Goal: Find specific page/section

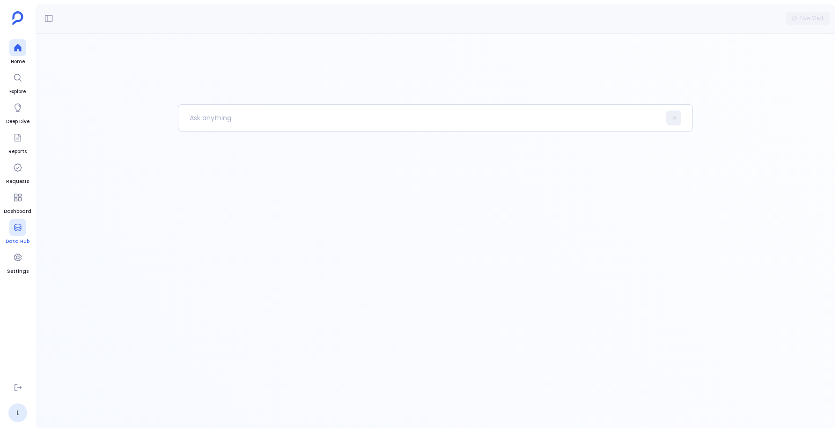
click at [22, 228] on icon at bounding box center [17, 227] width 9 height 9
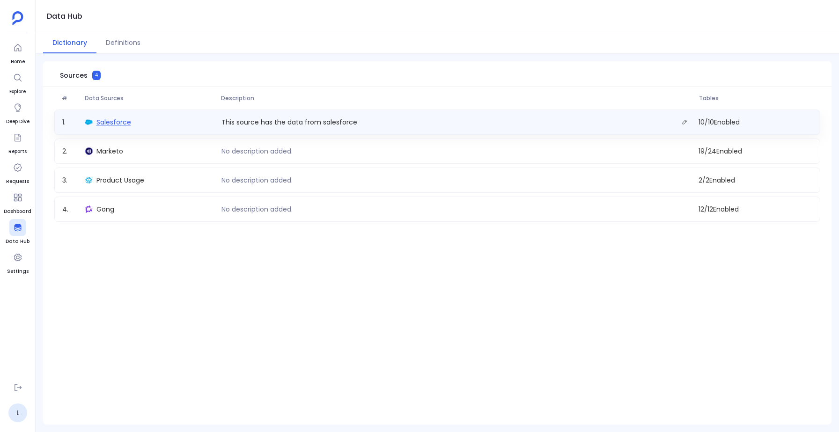
click at [104, 119] on span "Salesforce" at bounding box center [113, 122] width 35 height 9
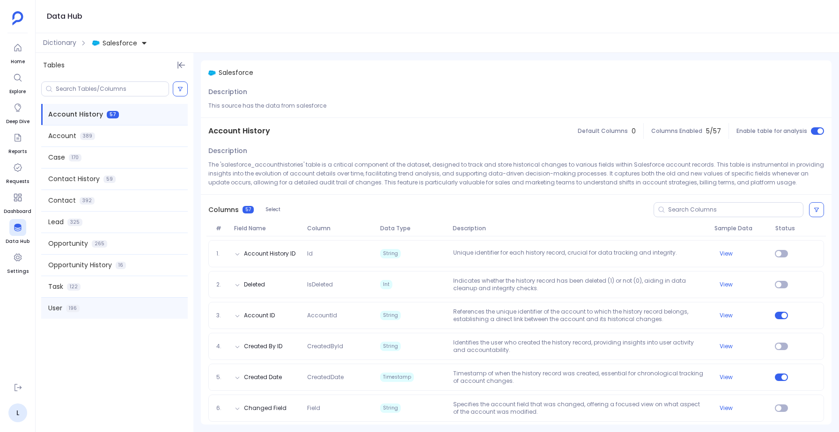
click at [82, 306] on div "User 196" at bounding box center [114, 308] width 147 height 21
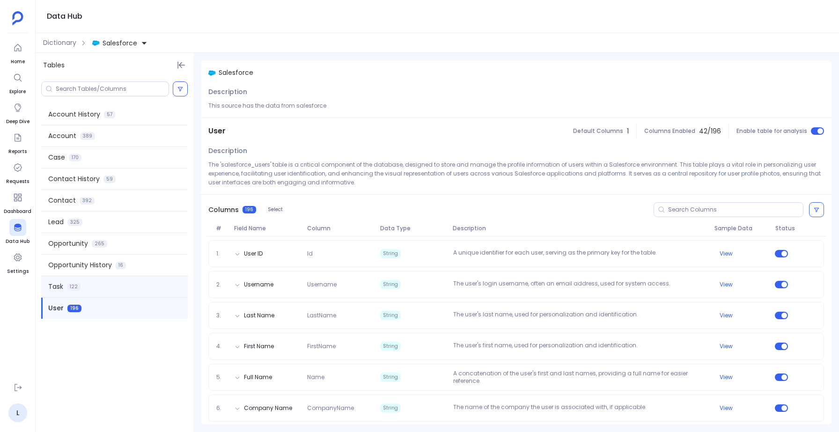
click at [91, 280] on div "Task 122" at bounding box center [114, 286] width 147 height 21
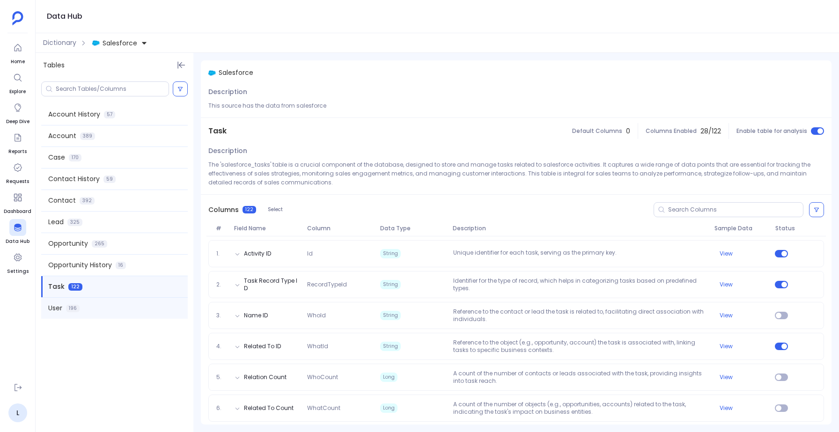
click at [94, 301] on div "User 196" at bounding box center [114, 308] width 147 height 21
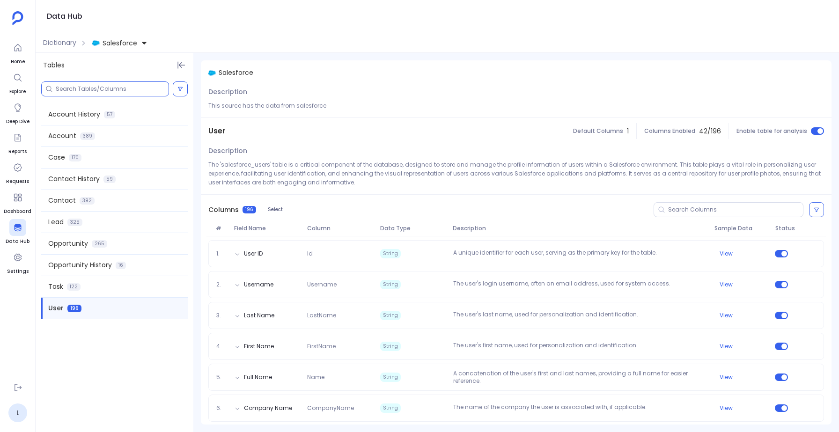
click at [84, 89] on input at bounding box center [112, 88] width 113 height 7
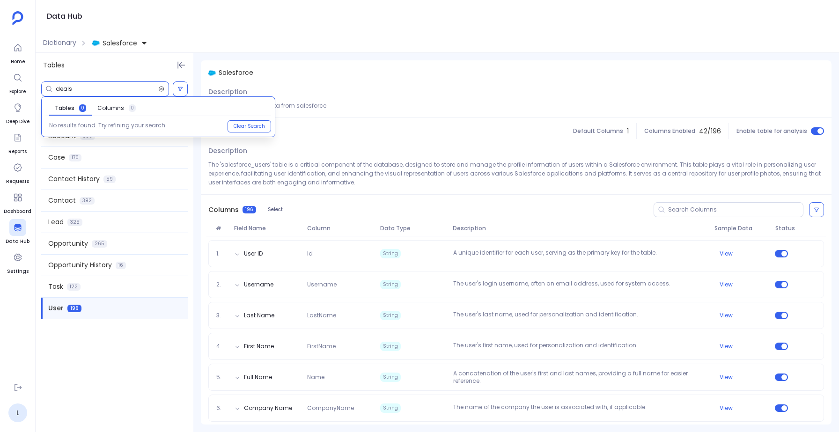
type input "deals"
click at [163, 90] on icon at bounding box center [161, 89] width 5 height 5
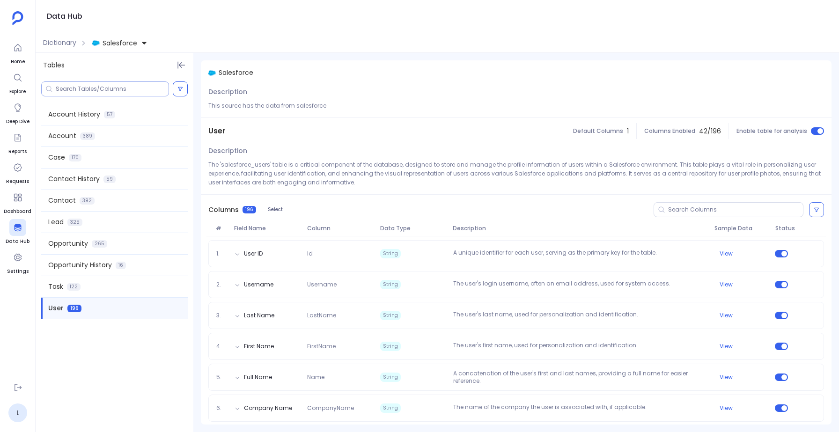
click at [104, 87] on input at bounding box center [112, 88] width 113 height 7
click at [88, 289] on div "Task 122" at bounding box center [114, 286] width 147 height 21
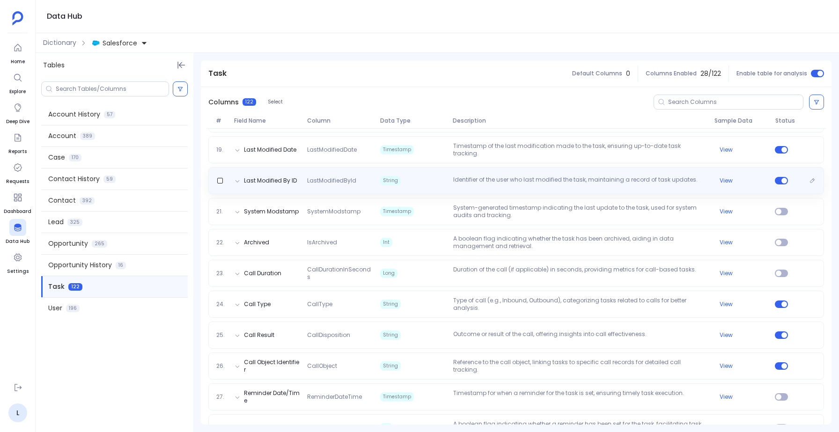
scroll to position [671, 0]
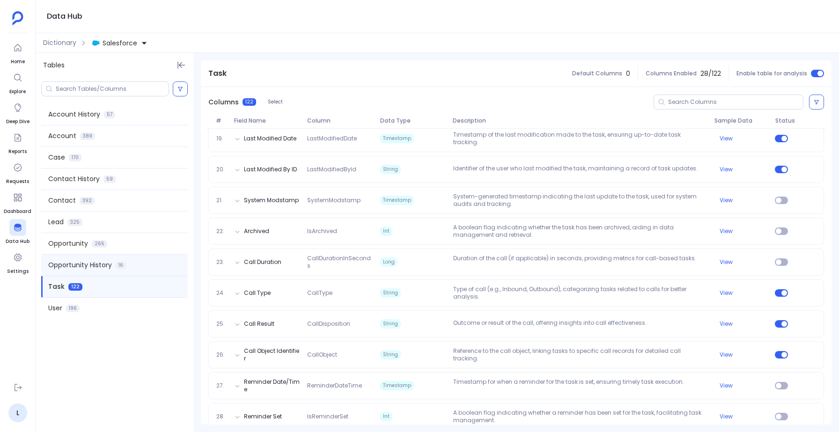
click at [107, 265] on span "Opportunity History" at bounding box center [80, 265] width 64 height 10
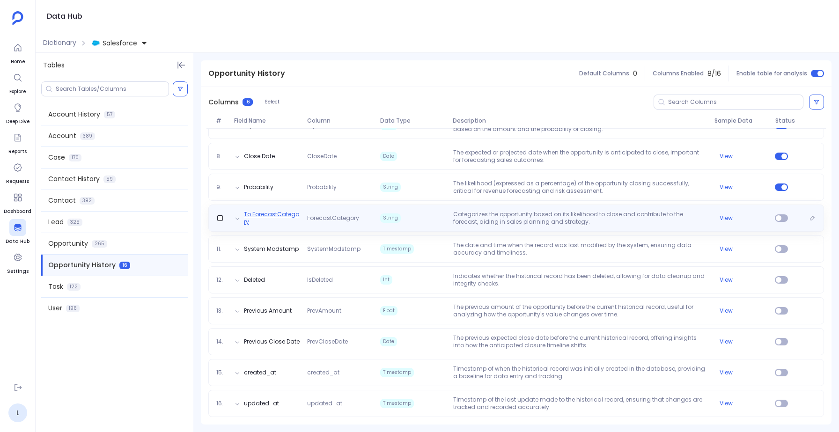
scroll to position [0, 0]
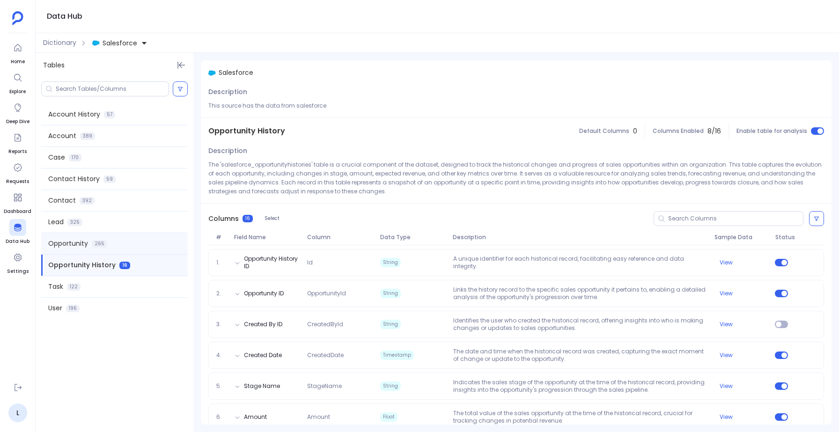
click at [106, 240] on div "Opportunity 265" at bounding box center [114, 243] width 147 height 21
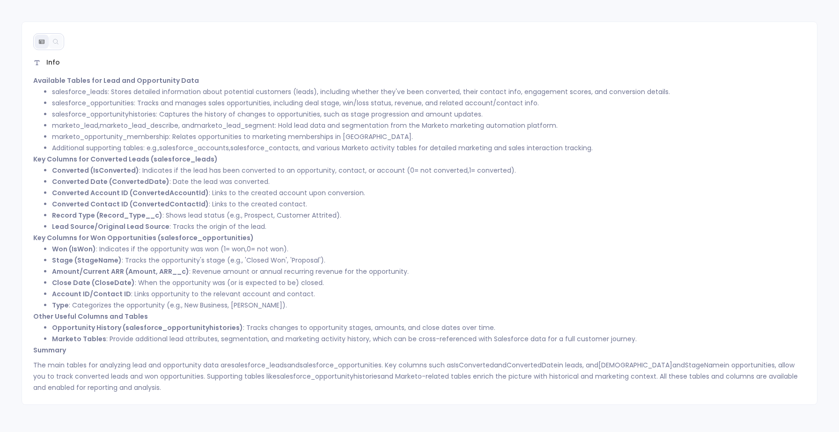
click at [151, 96] on li "salesforce_leads : Stores detailed information about potential customers (leads…" at bounding box center [429, 91] width 754 height 11
